Goal: Task Accomplishment & Management: Manage account settings

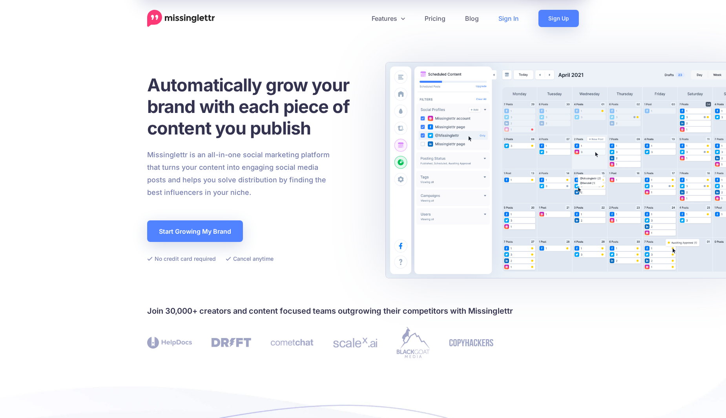
click at [498, 14] on link "Sign In" at bounding box center [509, 18] width 40 height 17
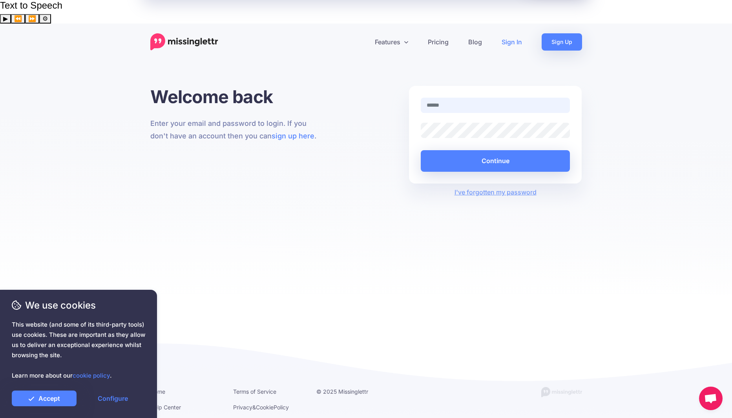
paste input "**********"
type input "**********"
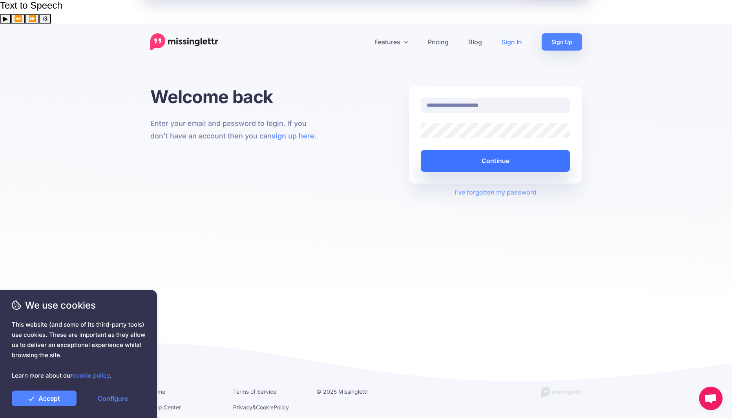
click at [486, 150] on button "Continue" at bounding box center [496, 161] width 150 height 22
